Goal: Task Accomplishment & Management: Manage account settings

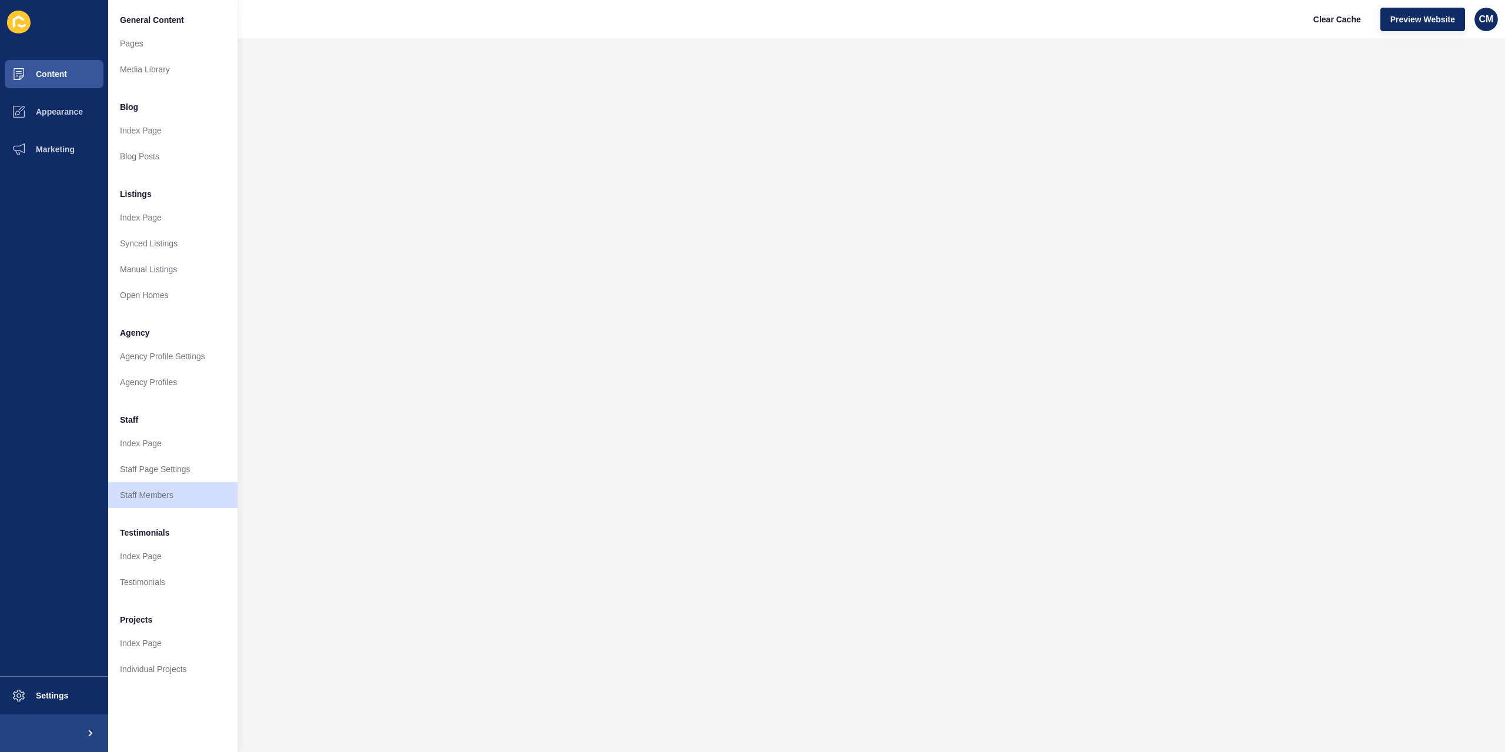
click at [69, 74] on button "Content" at bounding box center [54, 74] width 108 height 38
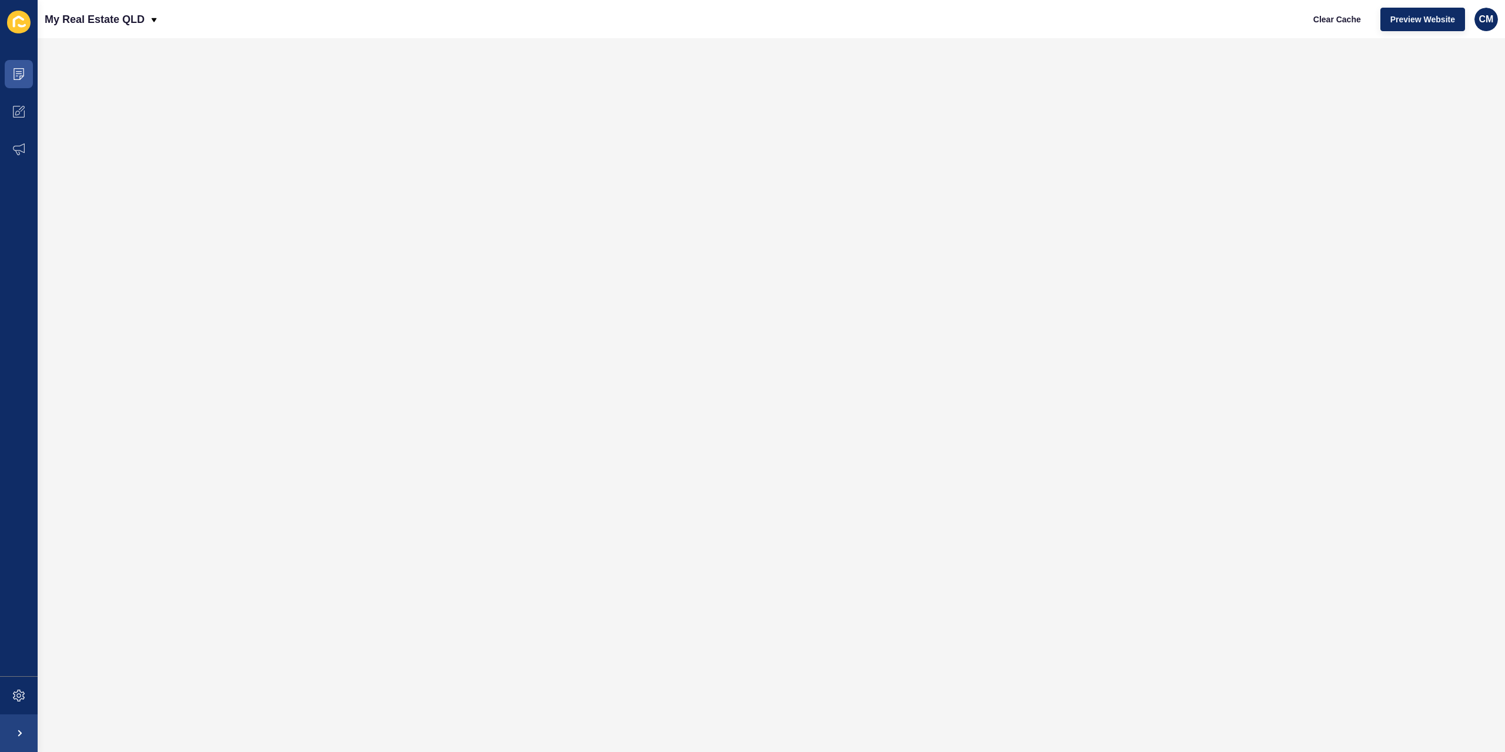
click at [24, 83] on span at bounding box center [19, 74] width 38 height 38
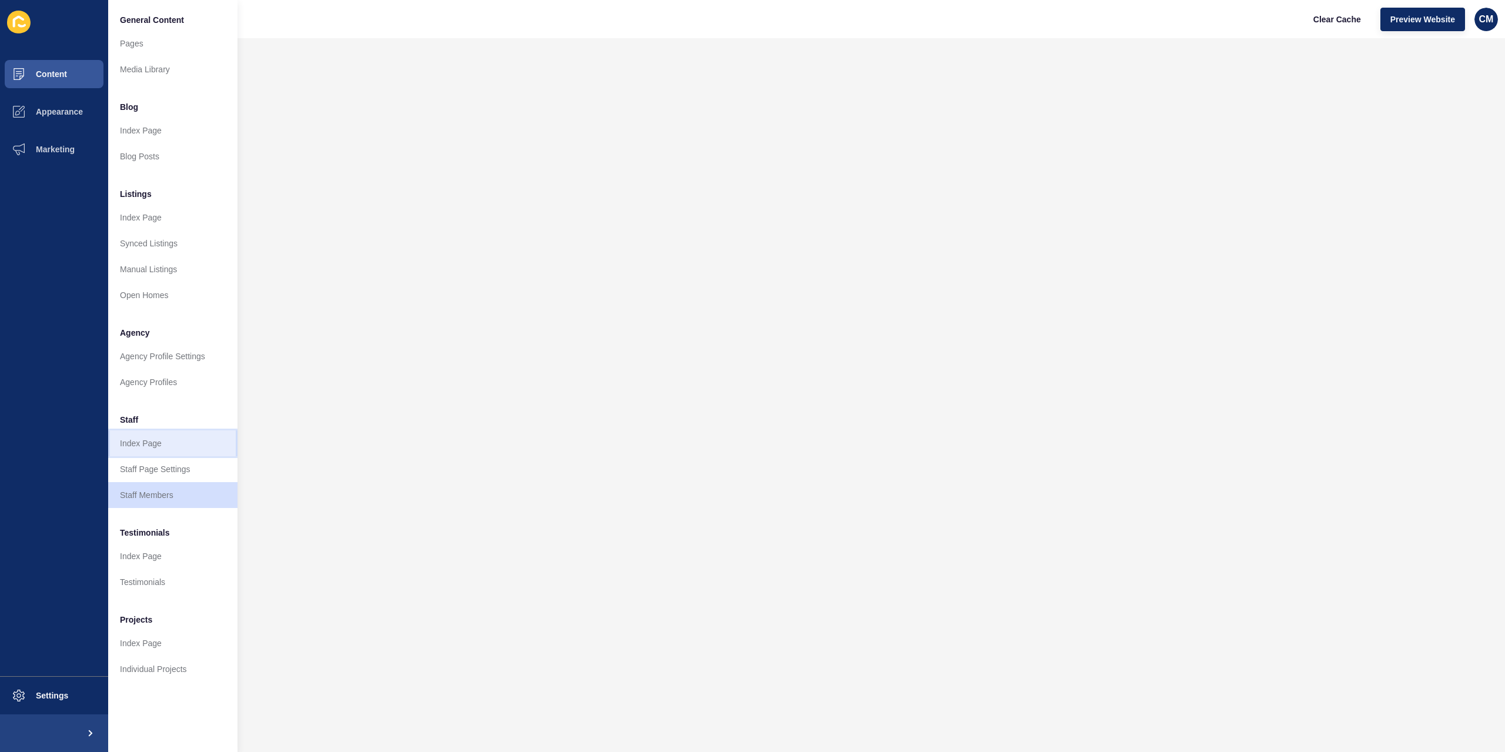
click at [166, 439] on link "Index Page" at bounding box center [172, 443] width 129 height 26
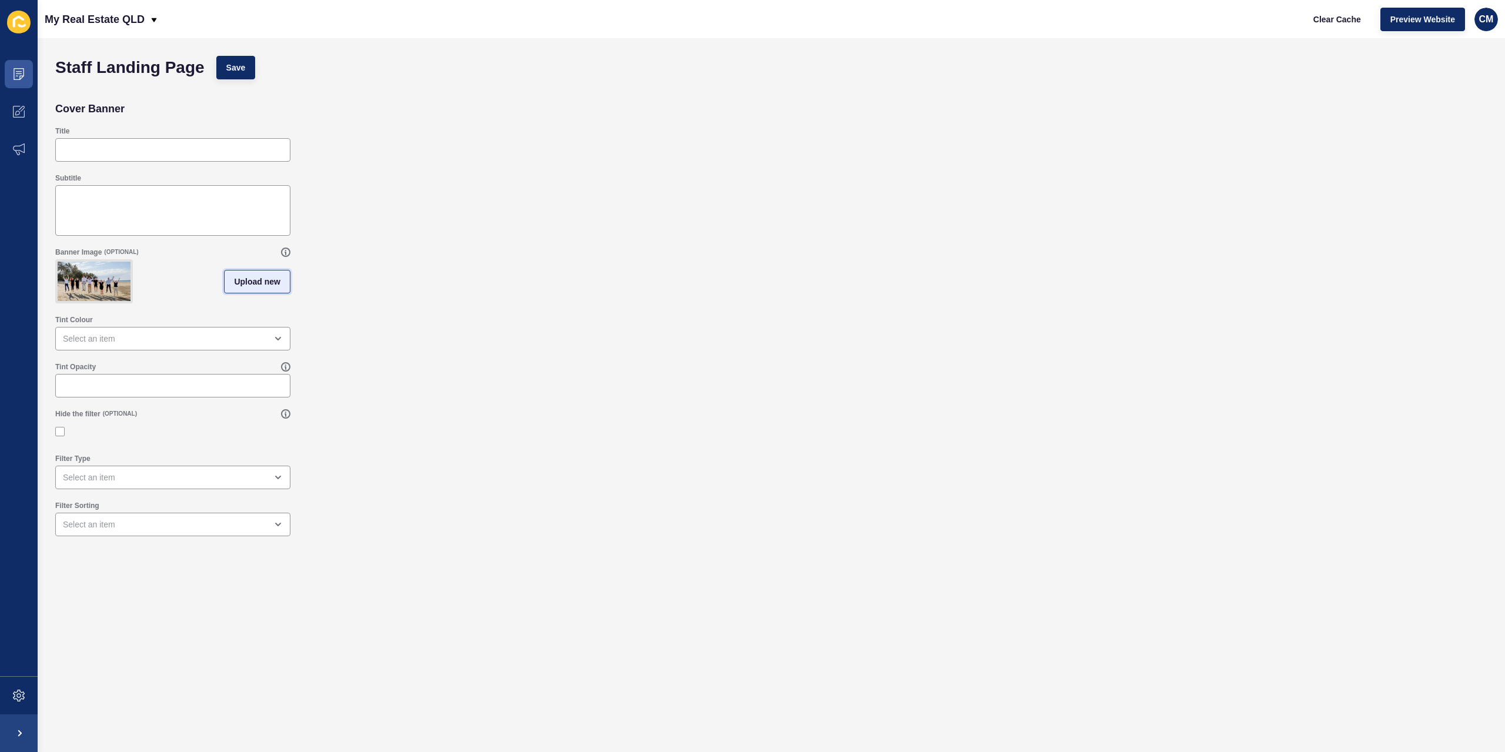
click at [253, 293] on button "Upload new" at bounding box center [257, 282] width 66 height 24
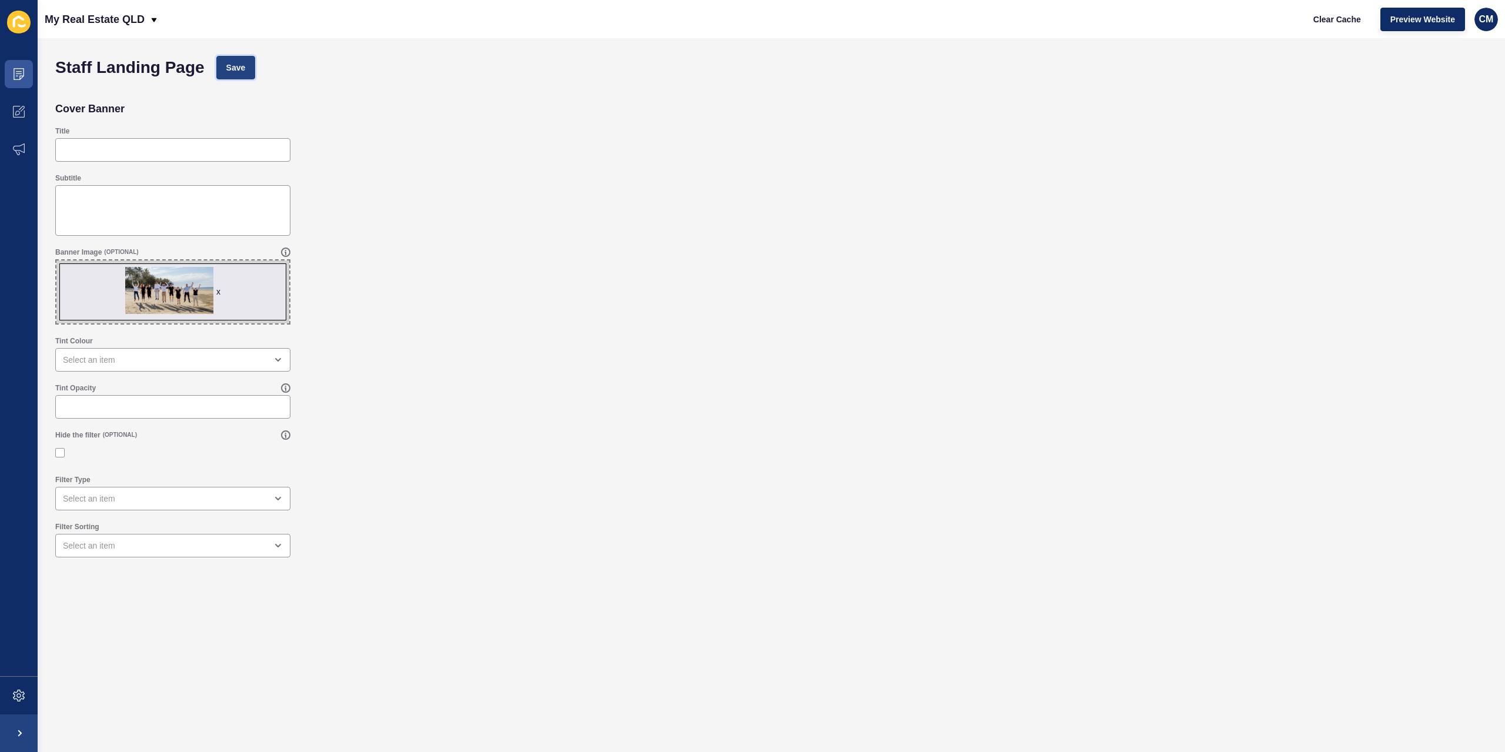
click at [233, 78] on button "Save" at bounding box center [235, 68] width 39 height 24
click at [16, 64] on span at bounding box center [19, 74] width 38 height 38
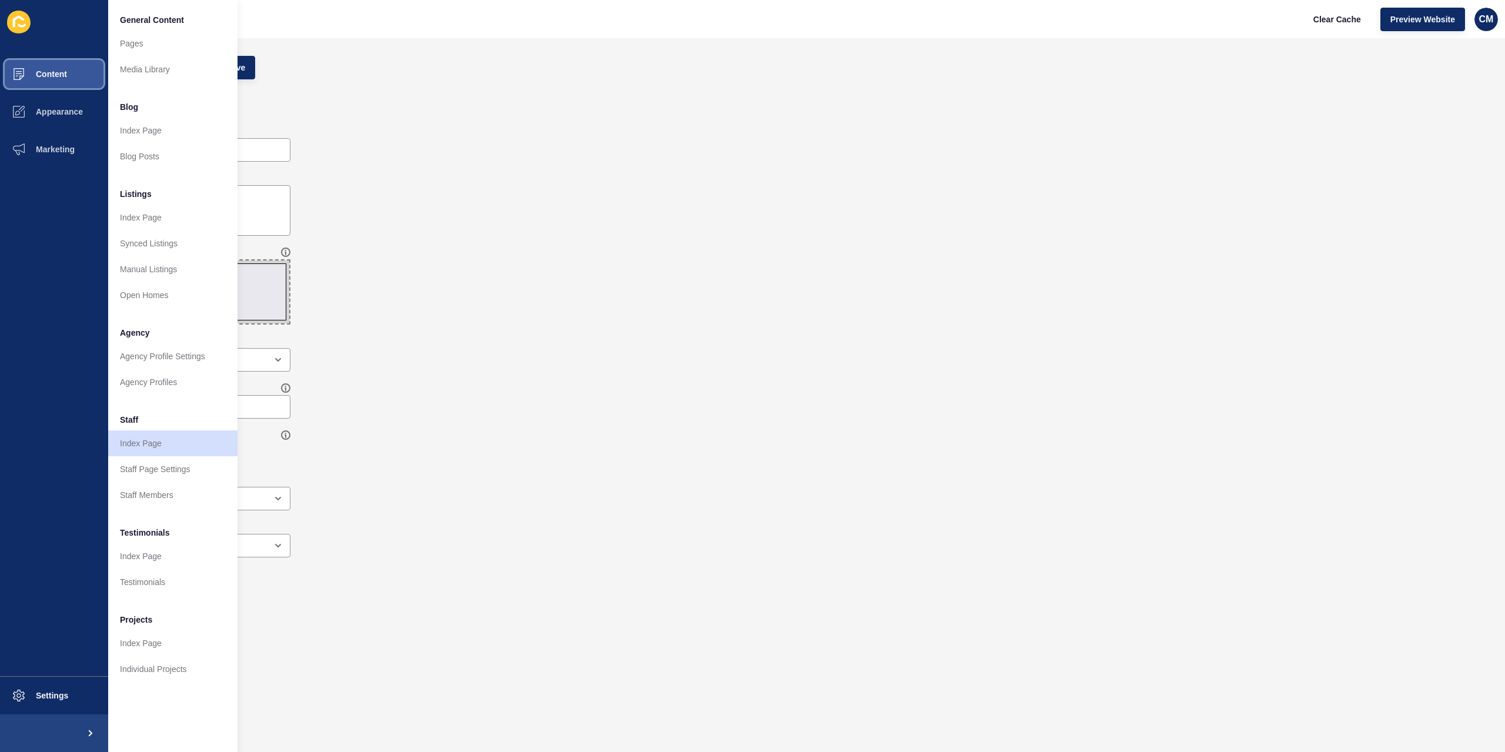
click at [86, 61] on button "Content" at bounding box center [54, 74] width 108 height 38
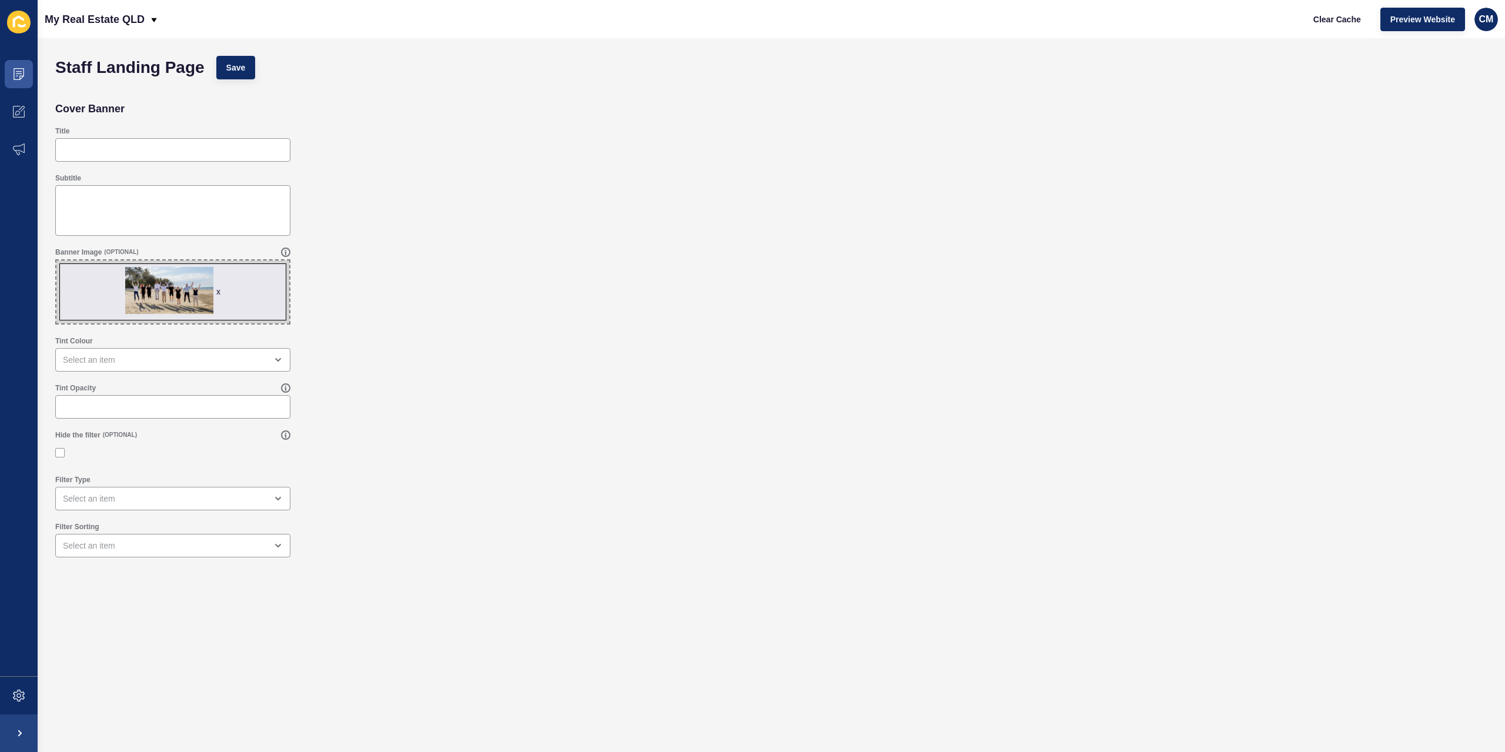
click at [86, 62] on h1 "Staff Landing Page" at bounding box center [129, 68] width 149 height 12
click at [21, 83] on span at bounding box center [19, 74] width 38 height 38
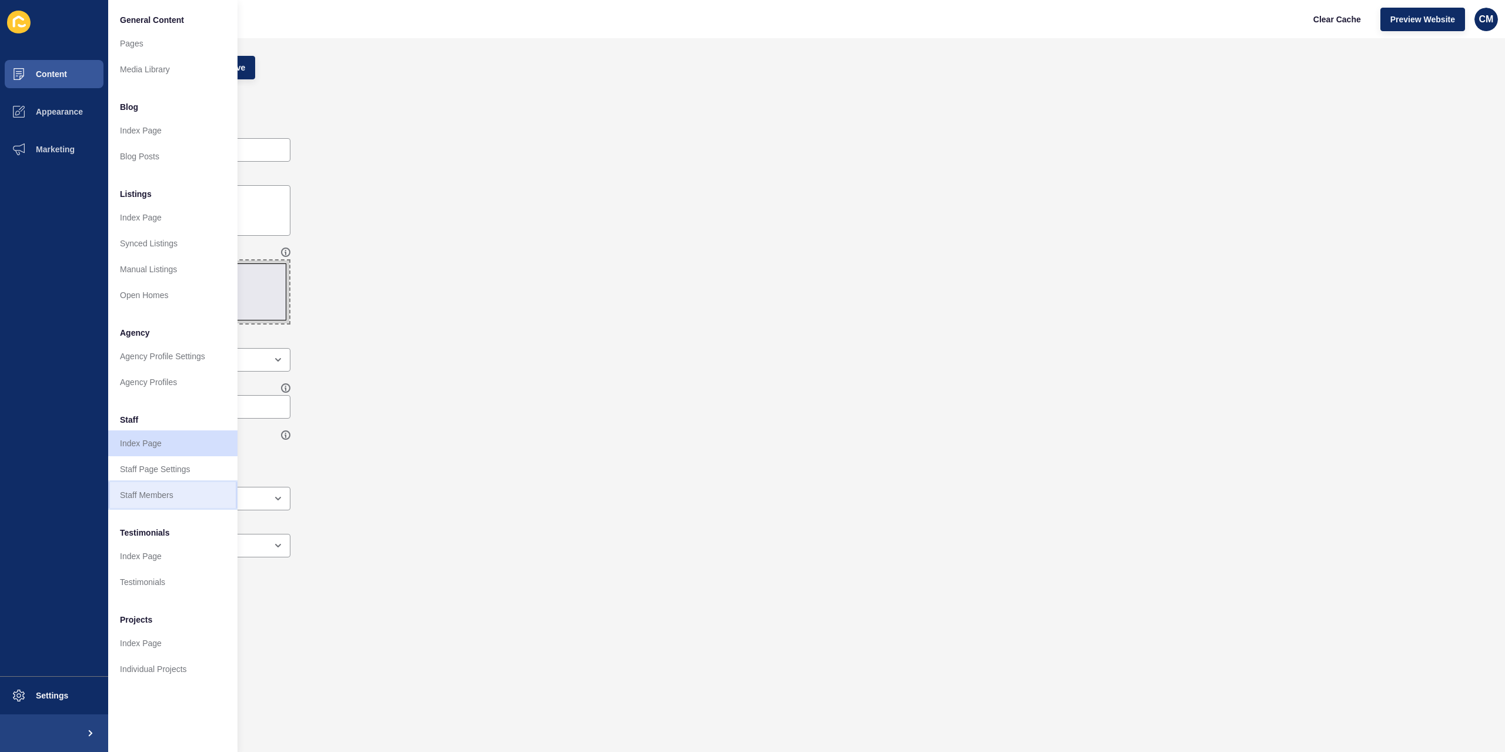
click at [176, 488] on link "Staff Members" at bounding box center [172, 495] width 129 height 26
